Goal: Check status: Check status

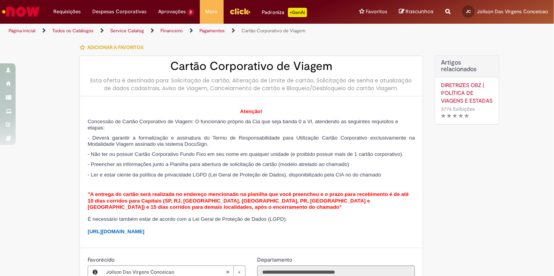
type input "**********"
click at [166, 10] on li "Aprovações 2 Exibir todas as aprovações 17h atrás 17 horas atrás DCREQ0166912 6…" at bounding box center [176, 11] width 48 height 23
click at [171, 12] on li "Aprovações 2 Exibir todas as aprovações 17h atrás 17 horas atrás DCREQ0166912 6…" at bounding box center [176, 11] width 48 height 23
click at [190, 31] on link "Exibir todas as aprovações" at bounding box center [196, 31] width 86 height 9
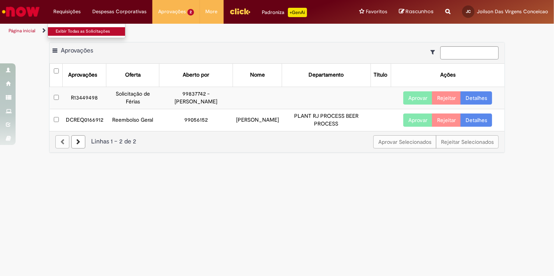
click at [69, 32] on link "Exibir Todas as Solicitações" at bounding box center [91, 31] width 86 height 9
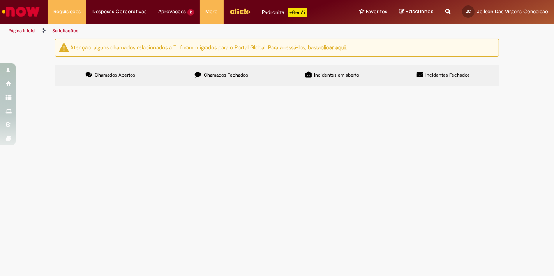
click at [225, 74] on span "Chamados Fechados" at bounding box center [226, 75] width 44 height 6
click at [0, 0] on td at bounding box center [0, 0] width 0 height 0
click at [0, 0] on td "Viagem para Global Supply Workshop Forum no [GEOGRAPHIC_DATA], saindo do [GEOGR…" at bounding box center [0, 0] width 0 height 0
click at [0, 0] on img at bounding box center [0, 0] width 0 height 0
click at [0, 0] on td "R13356912" at bounding box center [0, 0] width 0 height 0
